Goal: Task Accomplishment & Management: Manage account settings

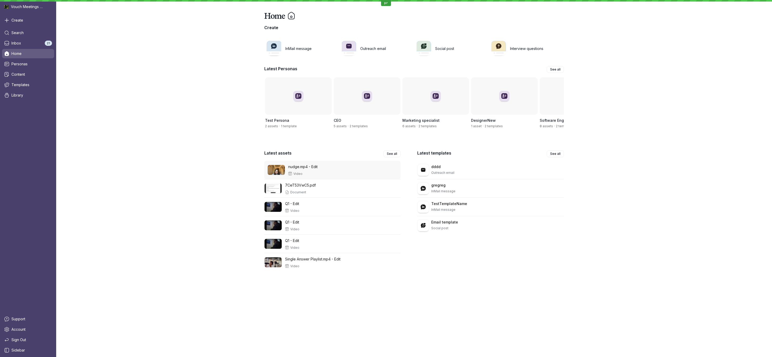
click at [308, 174] on div "nudge.mp4 - Edit Video" at bounding box center [317, 170] width 59 height 12
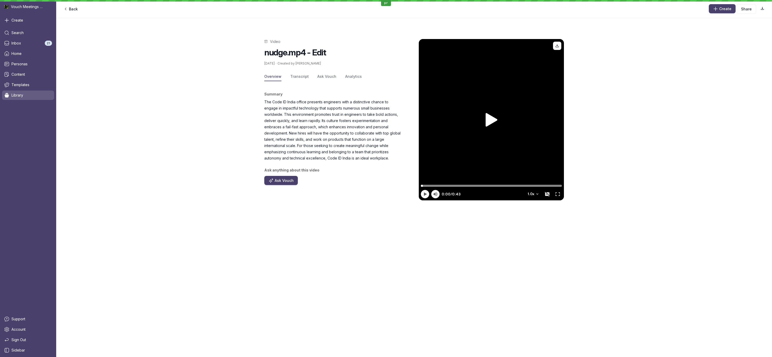
click at [612, 68] on div "Video nudge.mp4 - Edit [DATE] · Created by [PERSON_NAME] Overview Transcript As…" at bounding box center [414, 120] width 716 height 182
click at [743, 11] on span "Share" at bounding box center [746, 9] width 11 height 5
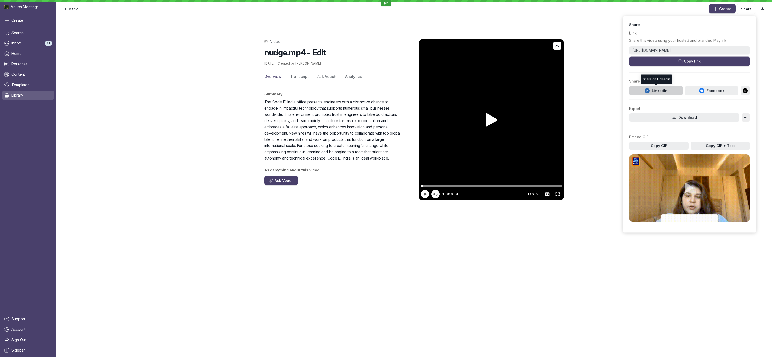
click at [653, 92] on span "LinkedIn" at bounding box center [655, 90] width 23 height 5
click at [140, 181] on div "Video nudge.mp4 - Edit [DATE] · Created by [PERSON_NAME] Overview Transcript As…" at bounding box center [414, 120] width 716 height 182
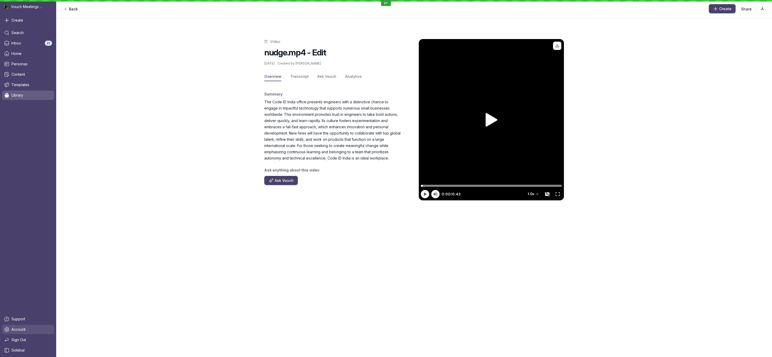
click at [29, 332] on link "Account" at bounding box center [28, 329] width 52 height 9
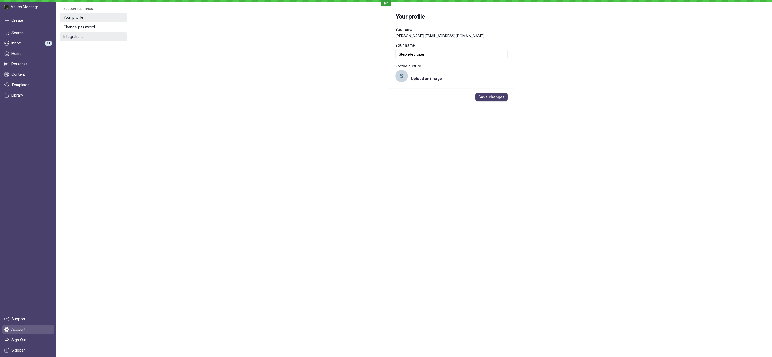
click at [94, 38] on span "Integrations" at bounding box center [93, 36] width 60 height 5
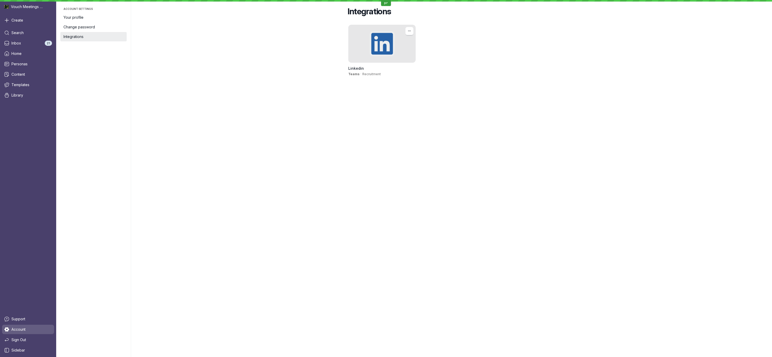
click at [392, 47] on div at bounding box center [381, 44] width 67 height 38
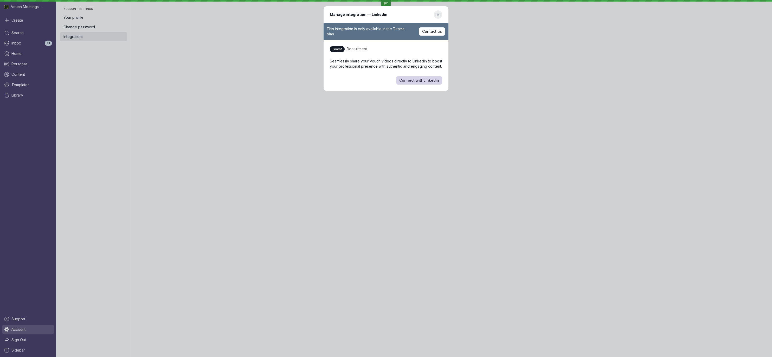
click at [416, 83] on button "Connect with Linkedin" at bounding box center [419, 80] width 46 height 8
